Goal: Information Seeking & Learning: Learn about a topic

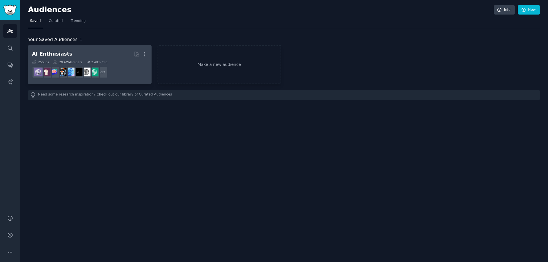
click at [42, 53] on div "AI Enthusiasts" at bounding box center [52, 54] width 40 height 7
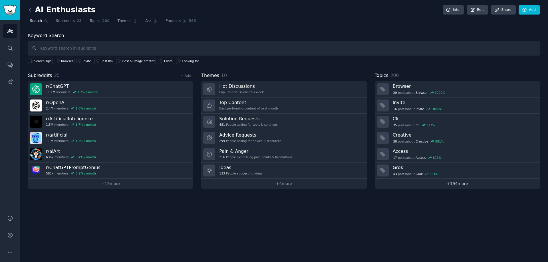
click at [457, 184] on link "+ 194 more" at bounding box center [457, 184] width 165 height 10
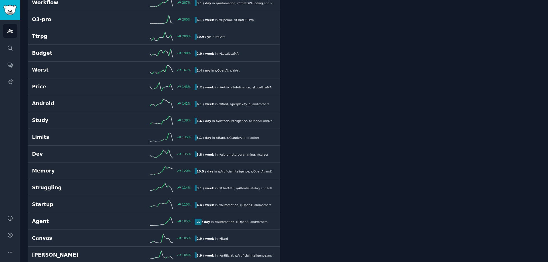
scroll to position [257, 0]
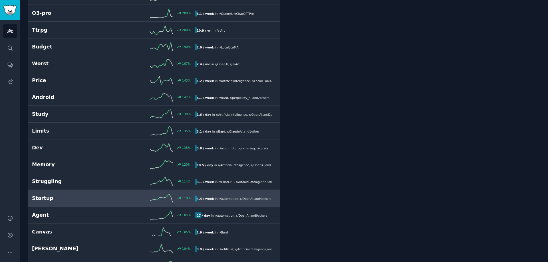
click at [50, 196] on h2 "Startup" at bounding box center [72, 198] width 81 height 7
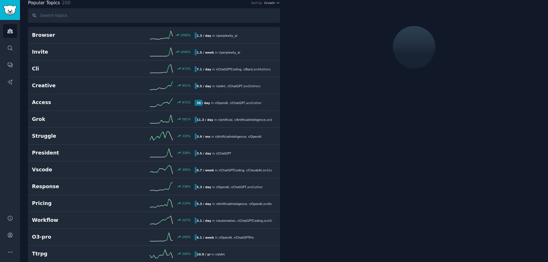
scroll to position [32, 0]
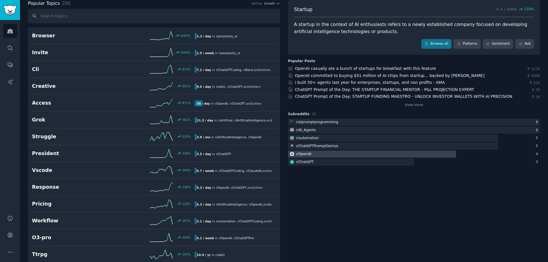
click at [308, 155] on div "r/ OpenAI" at bounding box center [303, 154] width 15 height 5
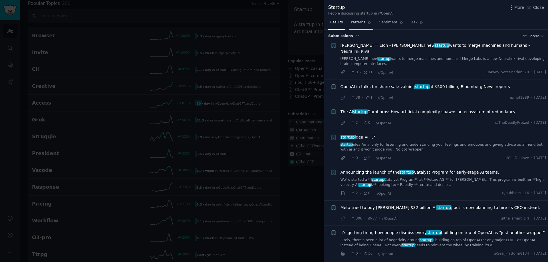
click at [355, 24] on span "Patterns" at bounding box center [358, 22] width 14 height 5
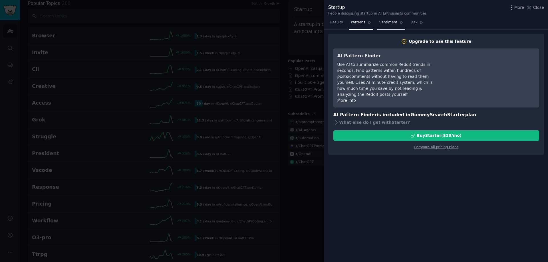
click at [380, 23] on span "Sentiment" at bounding box center [388, 22] width 18 height 5
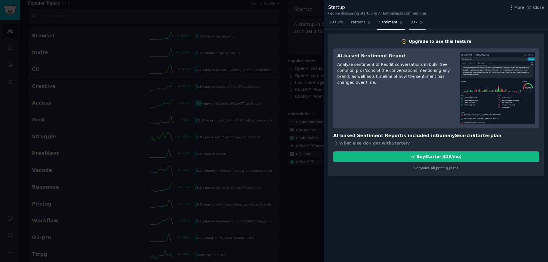
click at [412, 25] on link "Ask" at bounding box center [417, 24] width 16 height 12
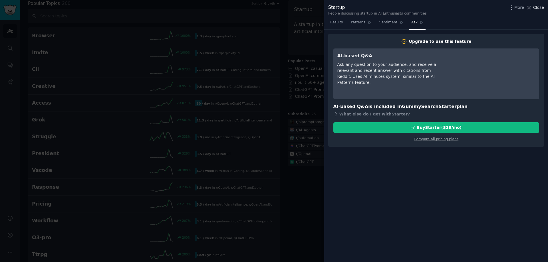
click at [530, 6] on icon at bounding box center [529, 8] width 6 height 6
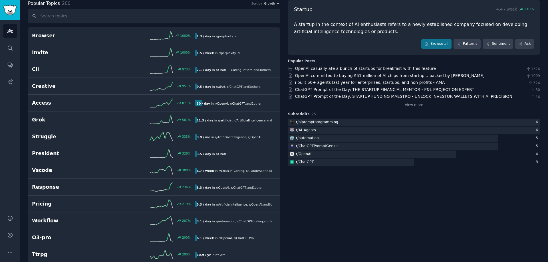
click at [273, 3] on span "Growth" at bounding box center [269, 3] width 11 height 4
click at [472, 43] on link "Patterns" at bounding box center [467, 44] width 27 height 10
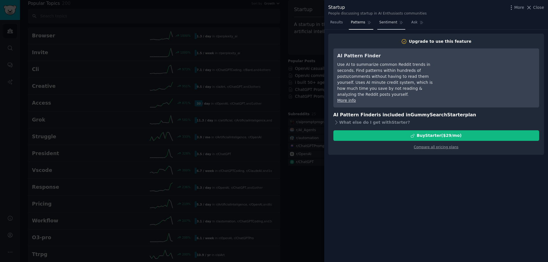
click at [391, 23] on span "Sentiment" at bounding box center [388, 22] width 18 height 5
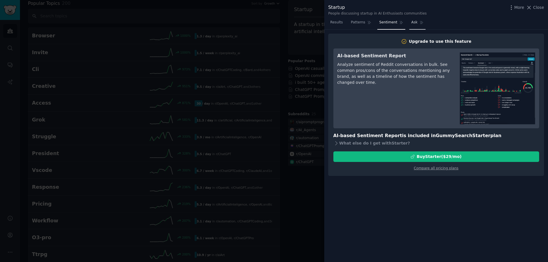
click at [412, 24] on span "Ask" at bounding box center [414, 22] width 6 height 5
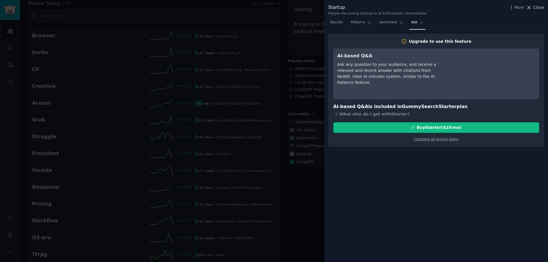
click at [532, 5] on icon at bounding box center [529, 8] width 6 height 6
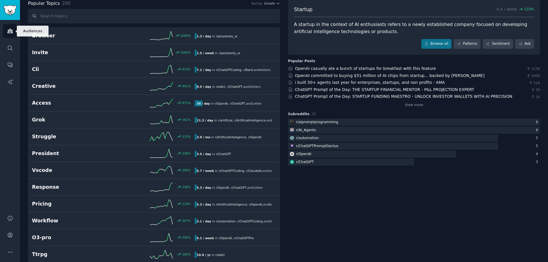
click at [9, 32] on icon "Sidebar" at bounding box center [10, 31] width 6 height 6
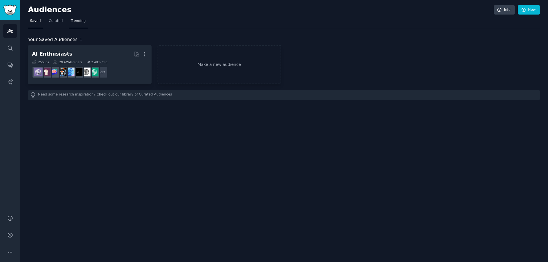
click at [78, 20] on span "Trending" at bounding box center [78, 21] width 15 height 5
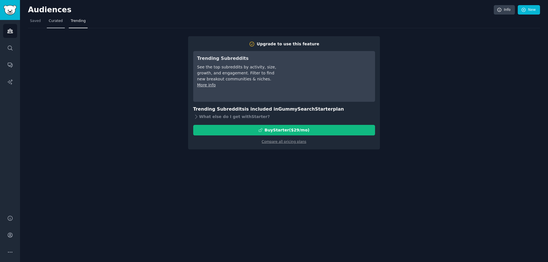
click at [57, 19] on span "Curated" at bounding box center [56, 21] width 14 height 5
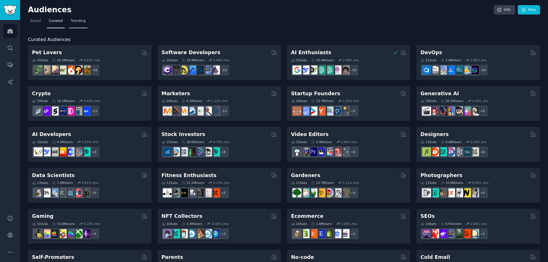
click at [73, 23] on span "Trending" at bounding box center [78, 21] width 15 height 5
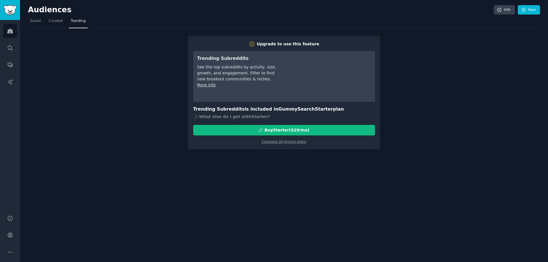
click at [211, 87] on link "More info" at bounding box center [206, 85] width 19 height 5
click at [57, 22] on span "Curated" at bounding box center [56, 21] width 14 height 5
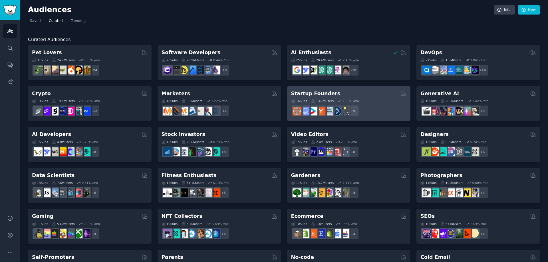
drag, startPoint x: 315, startPoint y: 94, endPoint x: 302, endPoint y: 92, distance: 12.7
click at [302, 92] on h2 "Startup Founders" at bounding box center [315, 93] width 49 height 7
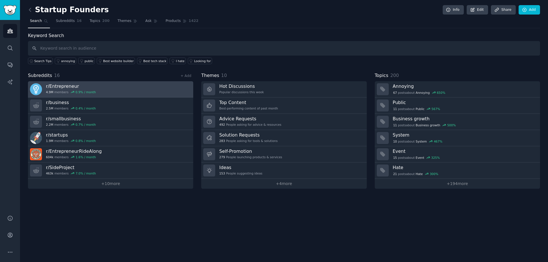
click at [73, 86] on h3 "r/ Entrepreneur" at bounding box center [71, 86] width 50 height 6
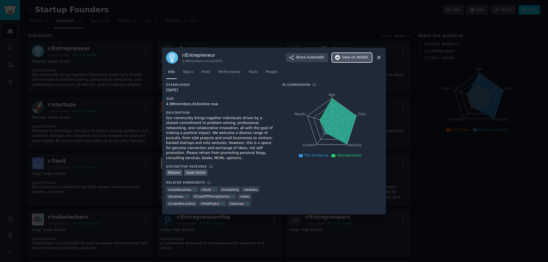
click at [348, 60] on span "View on Reddit" at bounding box center [355, 57] width 26 height 5
click at [379, 59] on icon at bounding box center [379, 58] width 6 height 6
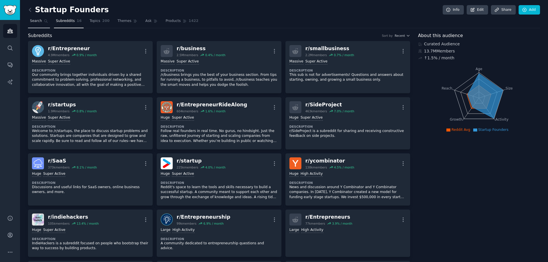
click at [37, 19] on span "Search" at bounding box center [36, 21] width 12 height 5
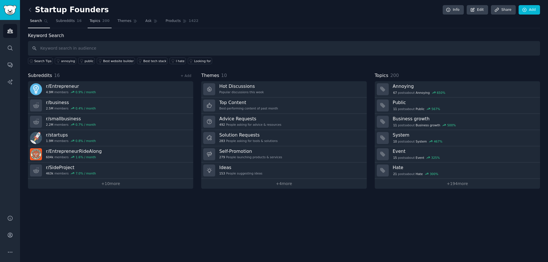
click at [90, 23] on span "Topics" at bounding box center [95, 21] width 11 height 5
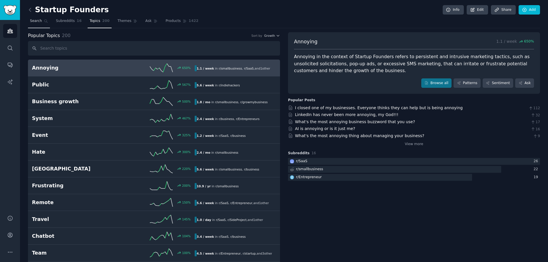
click at [37, 20] on span "Search" at bounding box center [36, 21] width 12 height 5
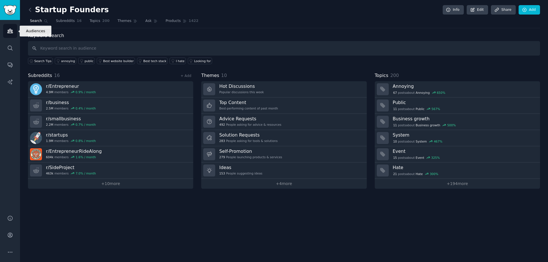
click at [9, 31] on icon "Sidebar" at bounding box center [9, 31] width 5 height 4
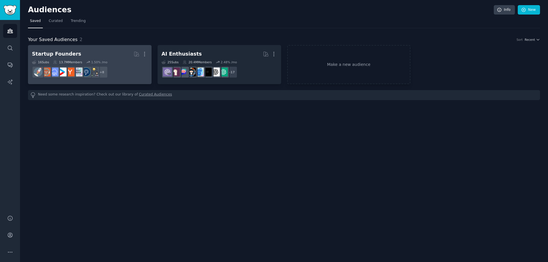
click at [76, 48] on link "Startup Founders More 16 Sub s 13.7M Members 1.50 % /mo + 8" at bounding box center [90, 64] width 124 height 39
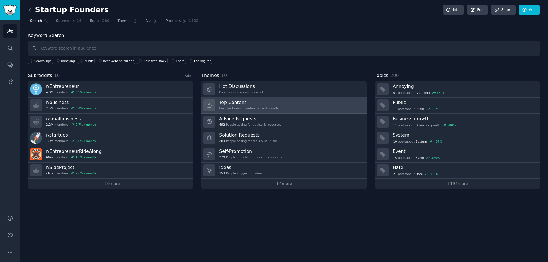
click at [234, 103] on h3 "Top Content" at bounding box center [248, 103] width 59 height 6
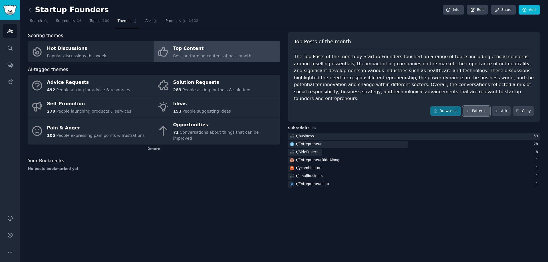
click at [480, 106] on link "Patterns" at bounding box center [476, 111] width 27 height 10
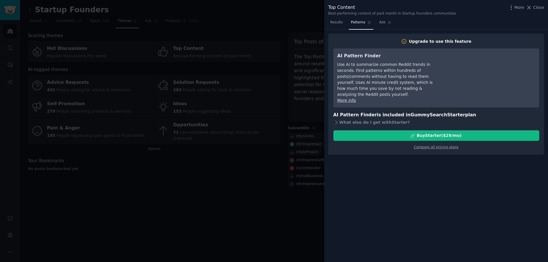
click at [247, 212] on div at bounding box center [274, 131] width 548 height 262
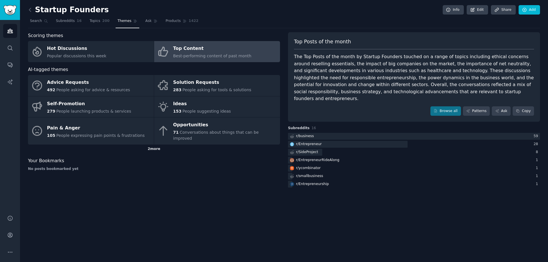
click at [150, 145] on div "2 more" at bounding box center [154, 149] width 252 height 9
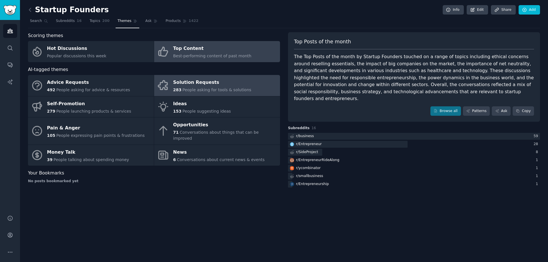
click at [182, 86] on div "Solution Requests" at bounding box center [212, 82] width 78 height 9
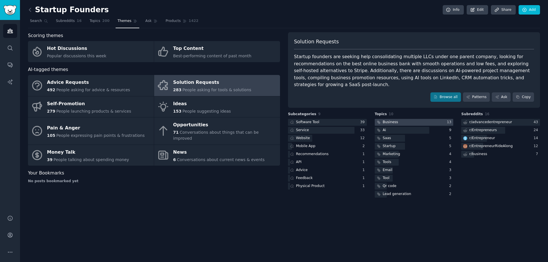
click at [388, 120] on div "Business" at bounding box center [390, 122] width 15 height 5
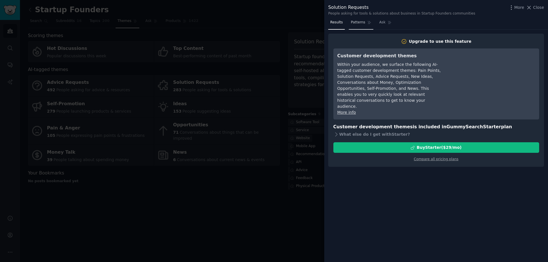
click at [356, 24] on span "Patterns" at bounding box center [358, 22] width 14 height 5
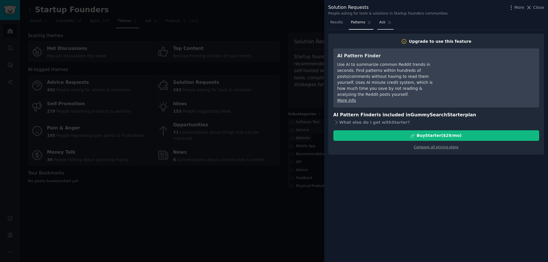
click at [381, 25] on span "Ask" at bounding box center [382, 22] width 6 height 5
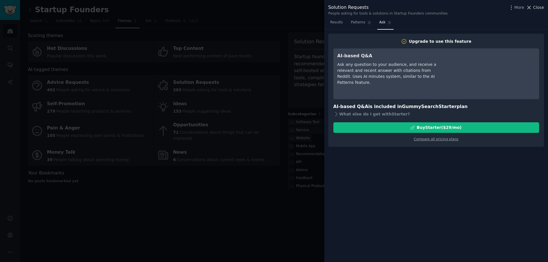
click at [540, 7] on span "Close" at bounding box center [538, 8] width 11 height 6
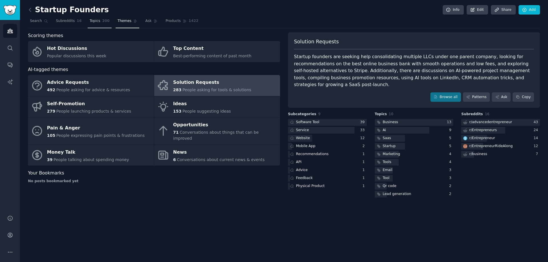
click at [95, 20] on span "Topics" at bounding box center [95, 21] width 11 height 5
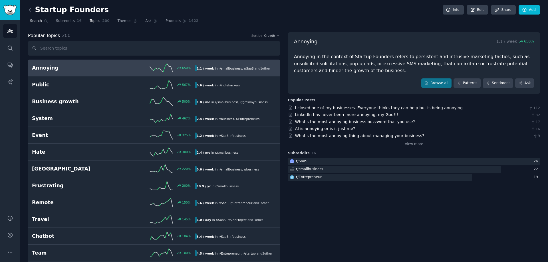
click at [34, 20] on span "Search" at bounding box center [36, 21] width 12 height 5
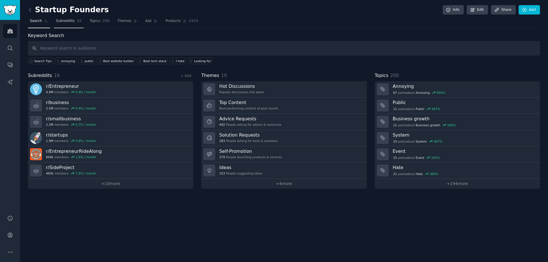
click at [67, 21] on span "Subreddits" at bounding box center [65, 21] width 19 height 5
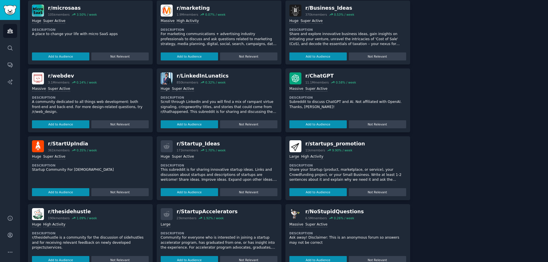
scroll to position [385, 0]
